Goal: Check status

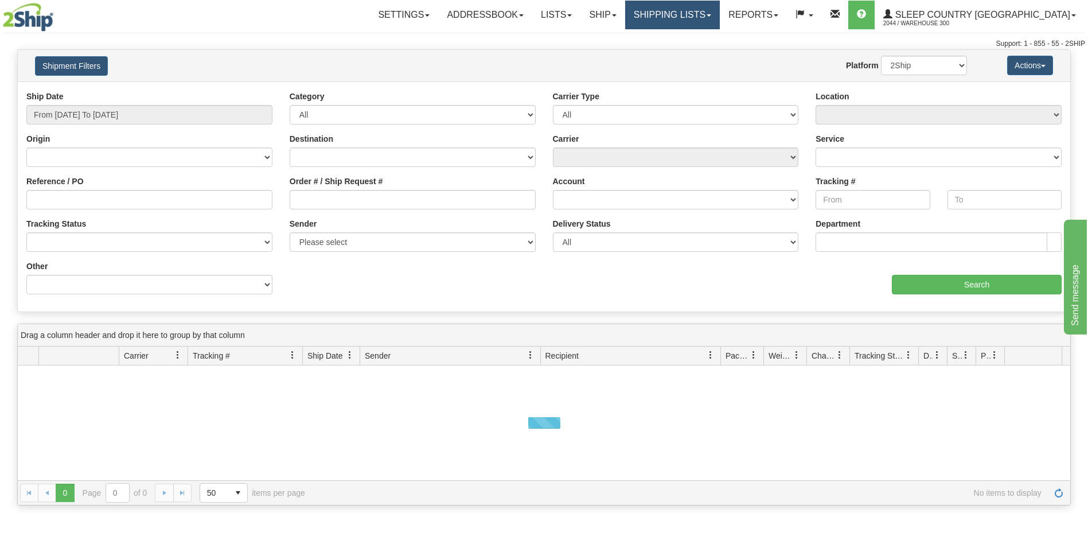
click at [720, 17] on link "Shipping lists" at bounding box center [672, 15] width 95 height 29
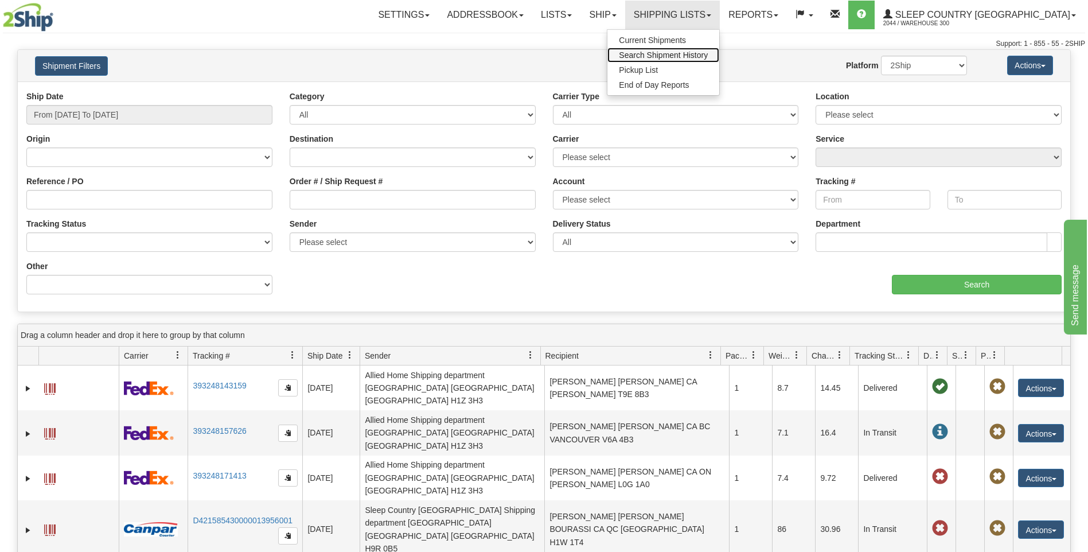
click at [708, 54] on span "Search Shipment History" at bounding box center [663, 54] width 89 height 9
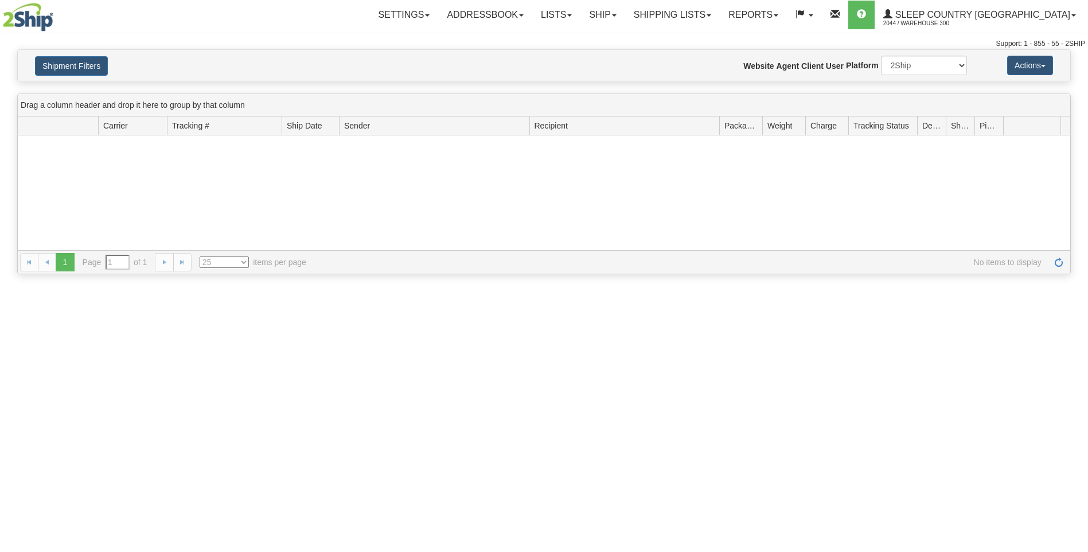
type input "From [DATE] To [DATE]"
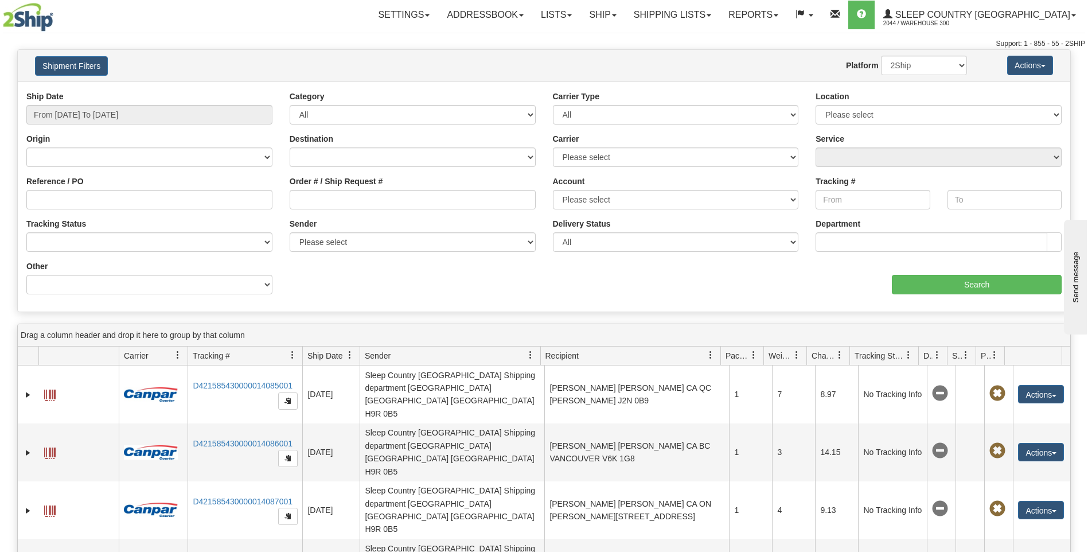
click at [163, 20] on div at bounding box center [89, 17] width 172 height 29
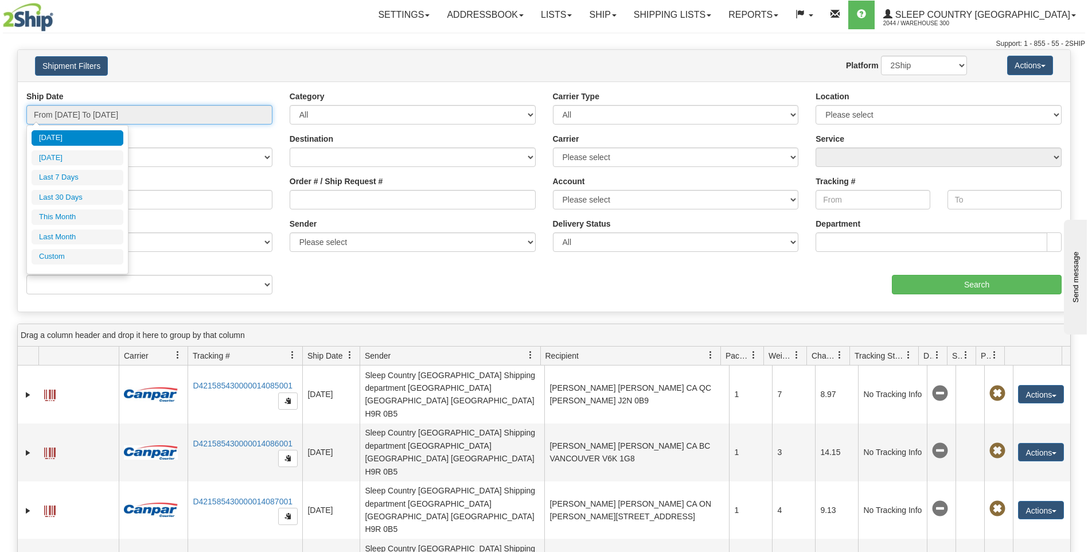
click at [113, 112] on input "From [DATE] To [DATE]" at bounding box center [149, 115] width 246 height 20
click at [216, 27] on div "Settings Shipping Preferences Fields Preferences New Addressbook Recipients" at bounding box center [638, 15] width 893 height 29
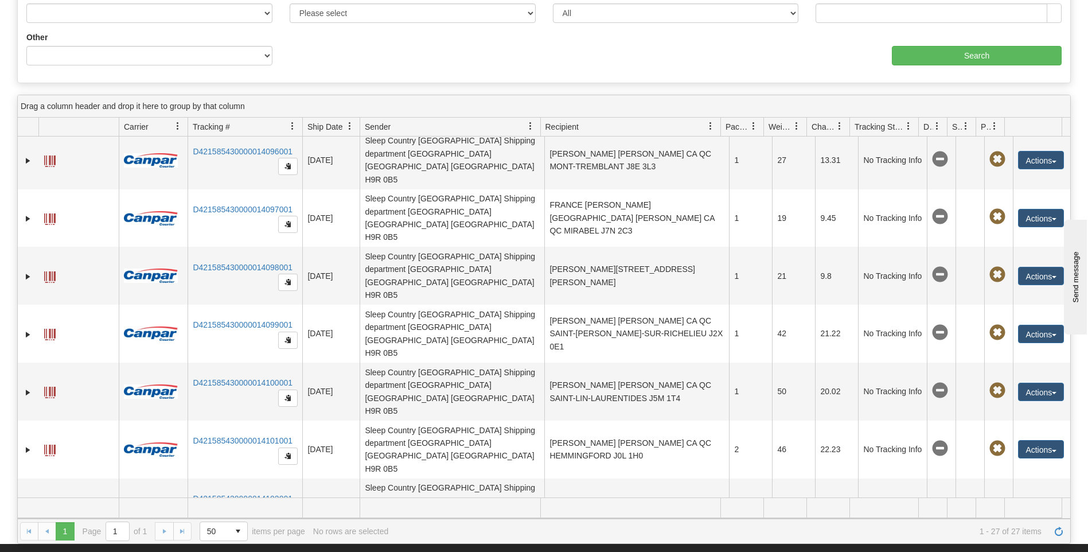
scroll to position [230, 0]
